Goal: Information Seeking & Learning: Learn about a topic

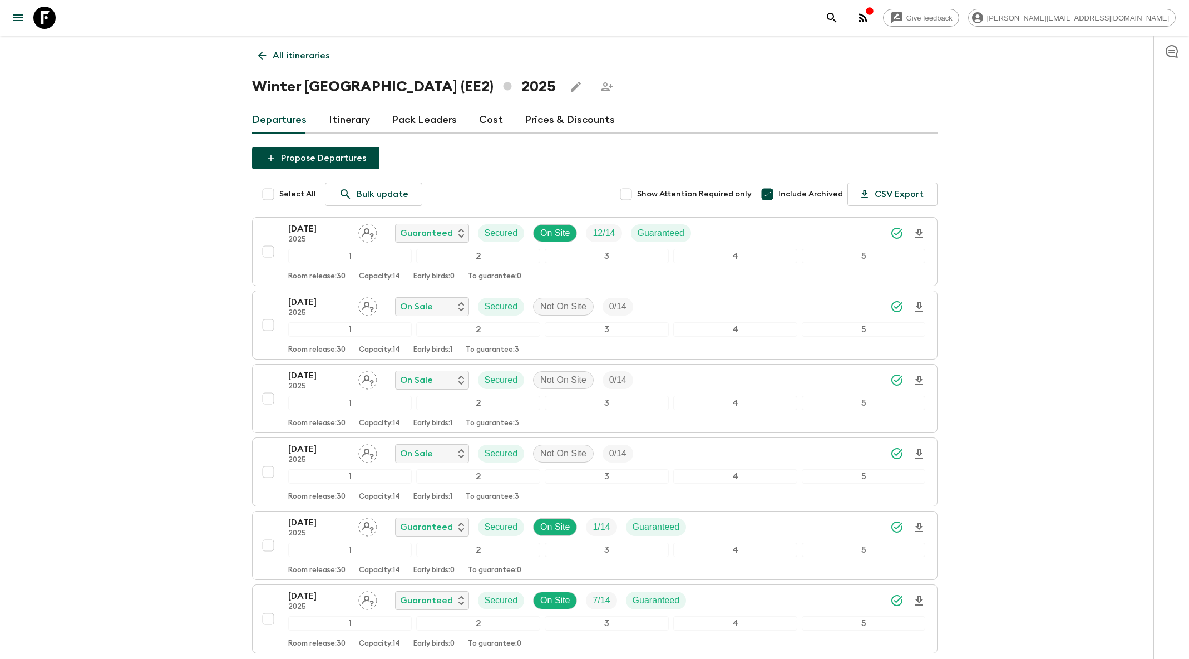
scroll to position [9, 0]
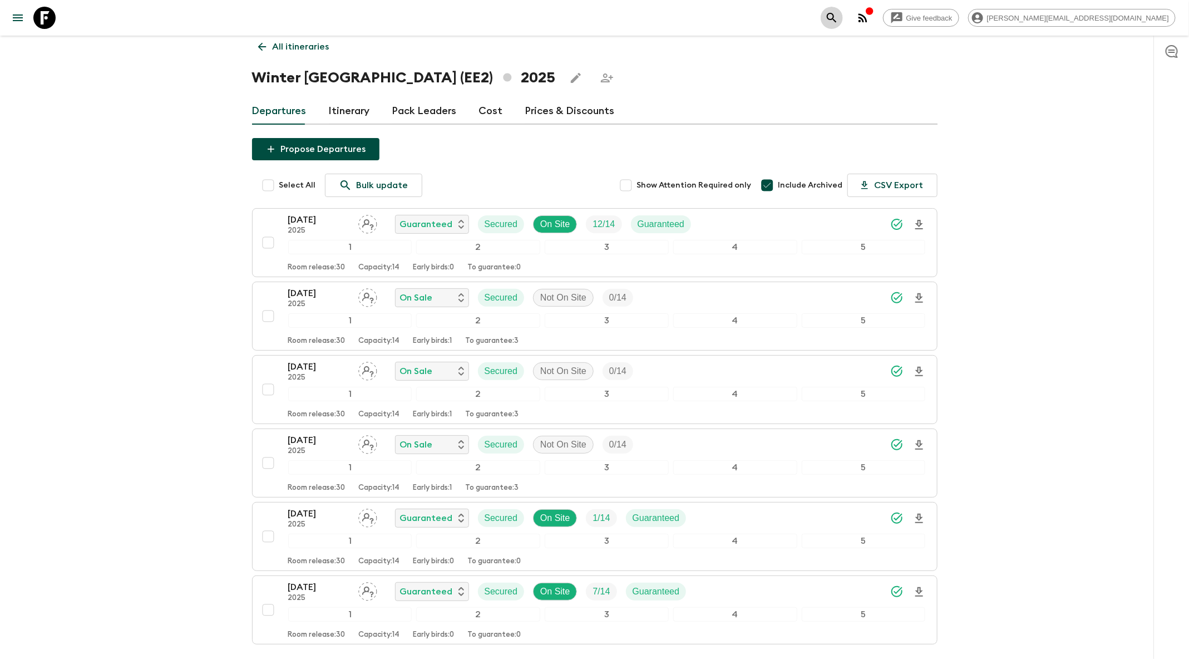
click at [843, 14] on button "search adventures" at bounding box center [832, 18] width 22 height 22
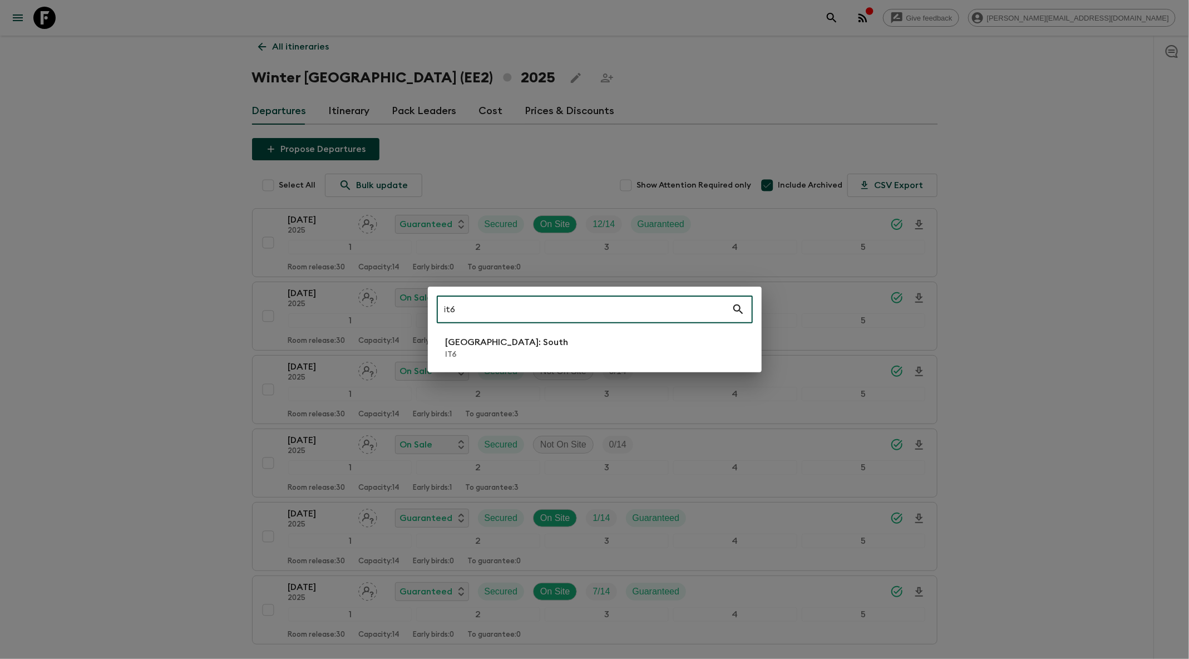
type input "it6"
drag, startPoint x: 582, startPoint y: 350, endPoint x: 415, endPoint y: 233, distance: 203.3
click at [581, 350] on li "[GEOGRAPHIC_DATA]: South IT6" at bounding box center [595, 347] width 316 height 31
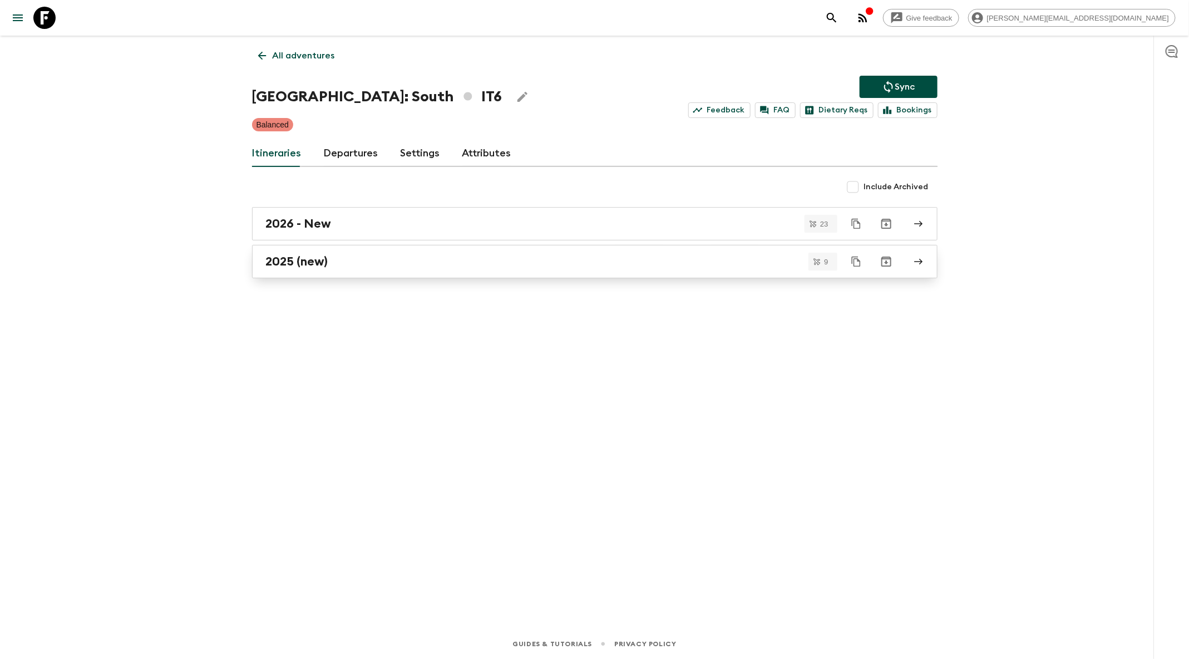
click at [387, 268] on link "2025 (new)" at bounding box center [595, 261] width 686 height 33
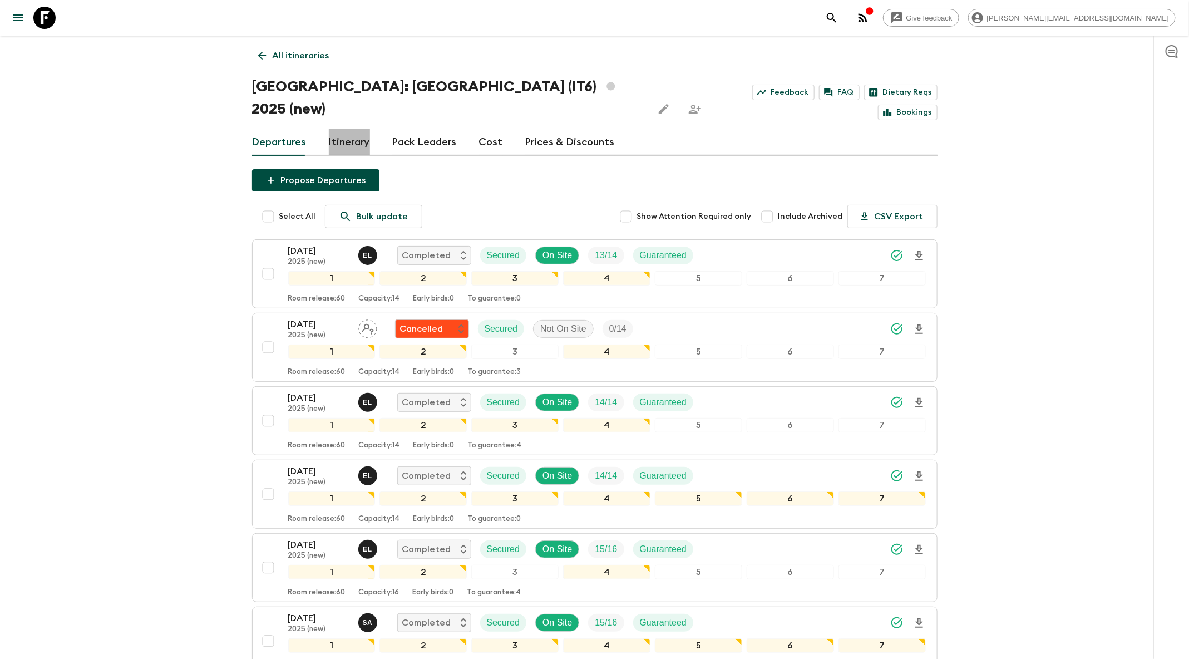
click at [359, 129] on link "Itinerary" at bounding box center [349, 142] width 41 height 27
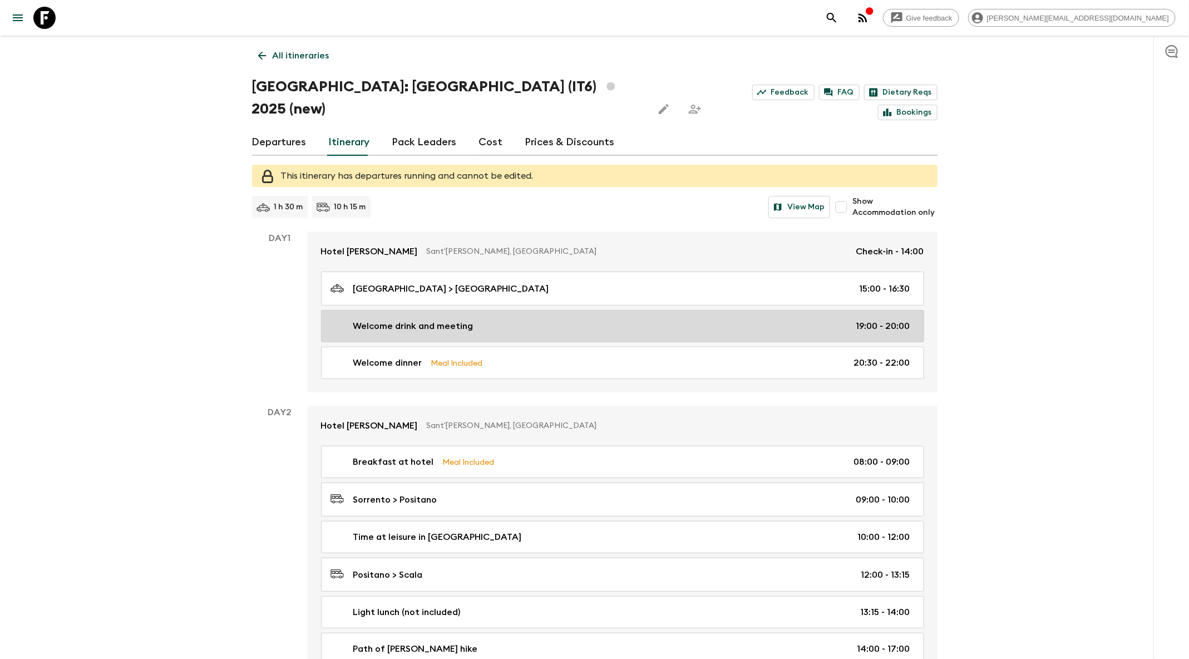
click at [646, 319] on div "Welcome drink and meeting 19:00 - 20:00" at bounding box center [621, 325] width 580 height 13
